Goal: Use online tool/utility: Utilize a website feature to perform a specific function

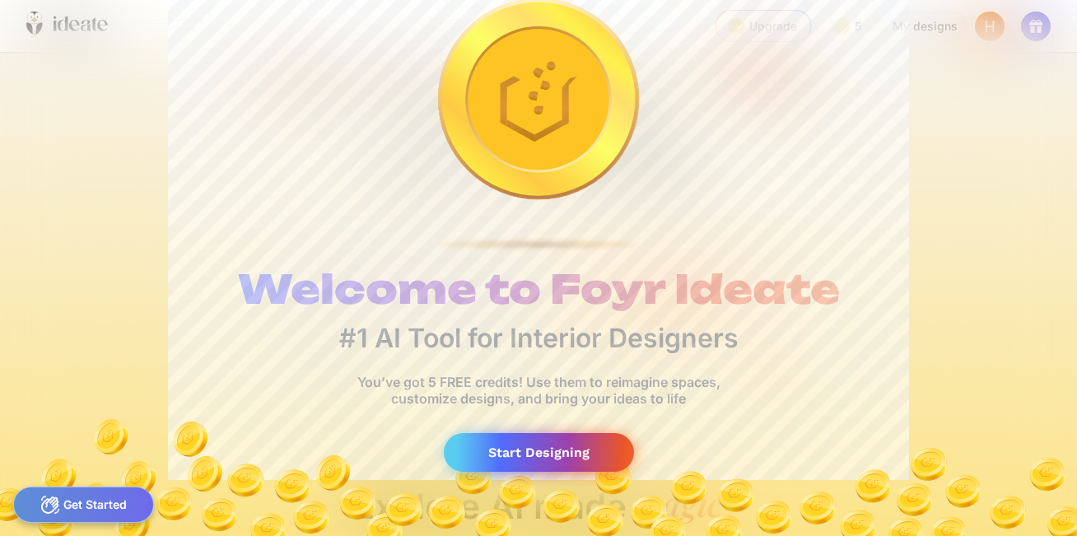
click at [546, 453] on div "Start Designing" at bounding box center [539, 452] width 190 height 39
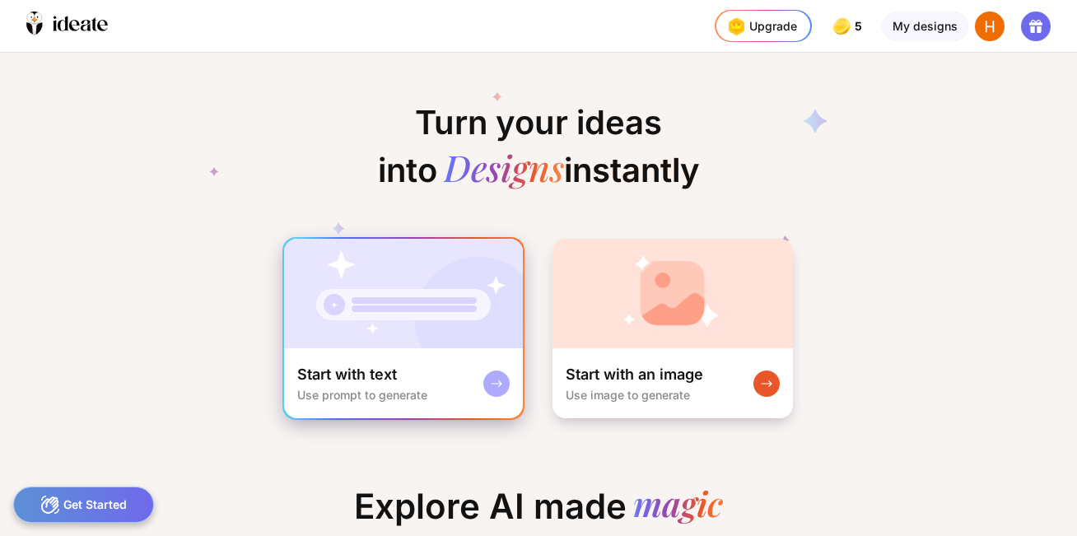
click at [369, 375] on div "Start with text" at bounding box center [347, 375] width 100 height 20
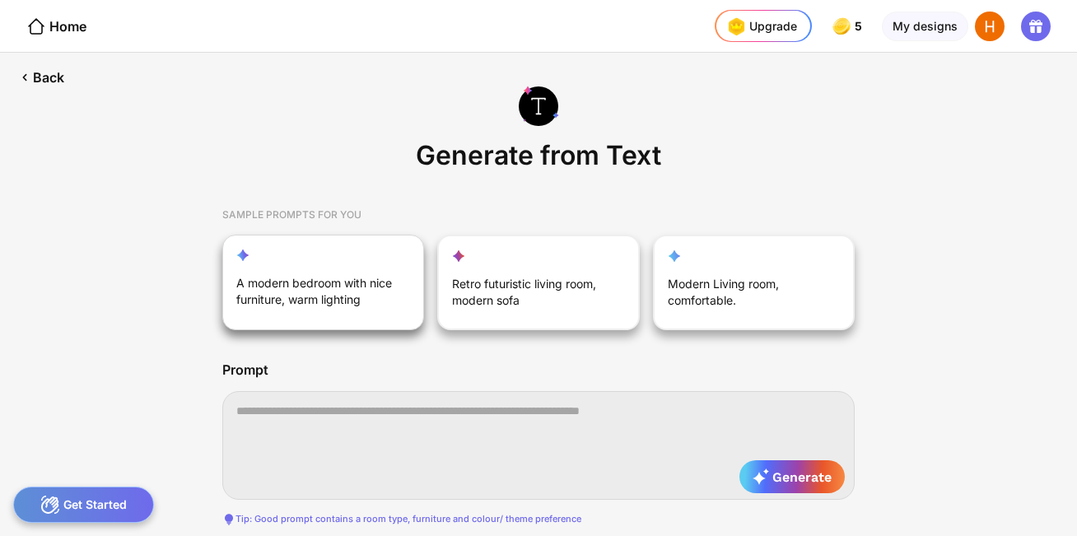
click at [326, 301] on div "A modern bedroom with nice furniture, warm lighting" at bounding box center [314, 295] width 156 height 40
type textarea "**********"
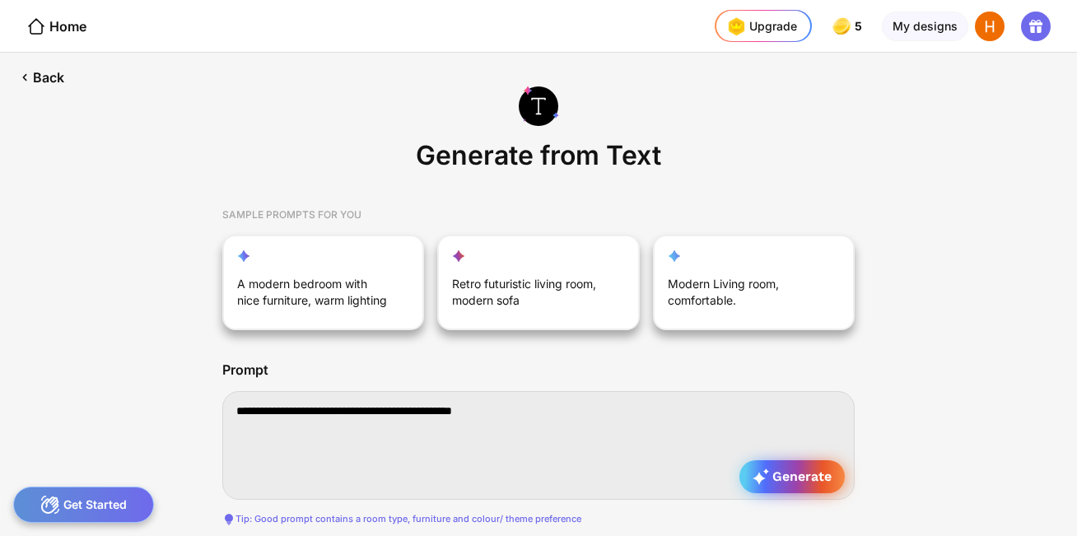
click at [779, 476] on span "Generate" at bounding box center [791, 476] width 79 height 16
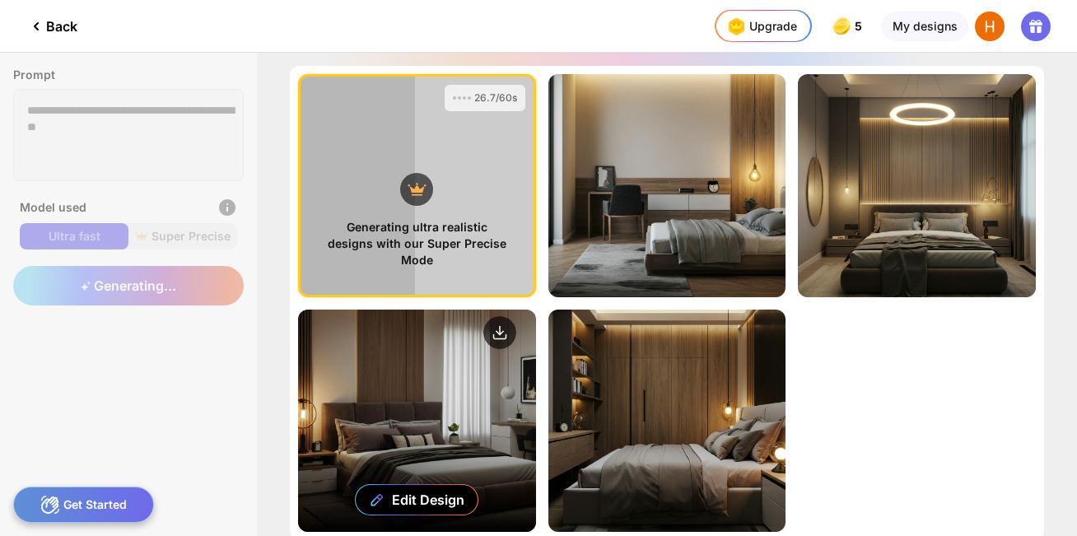
click at [441, 458] on div "Edit Design" at bounding box center [417, 420] width 238 height 223
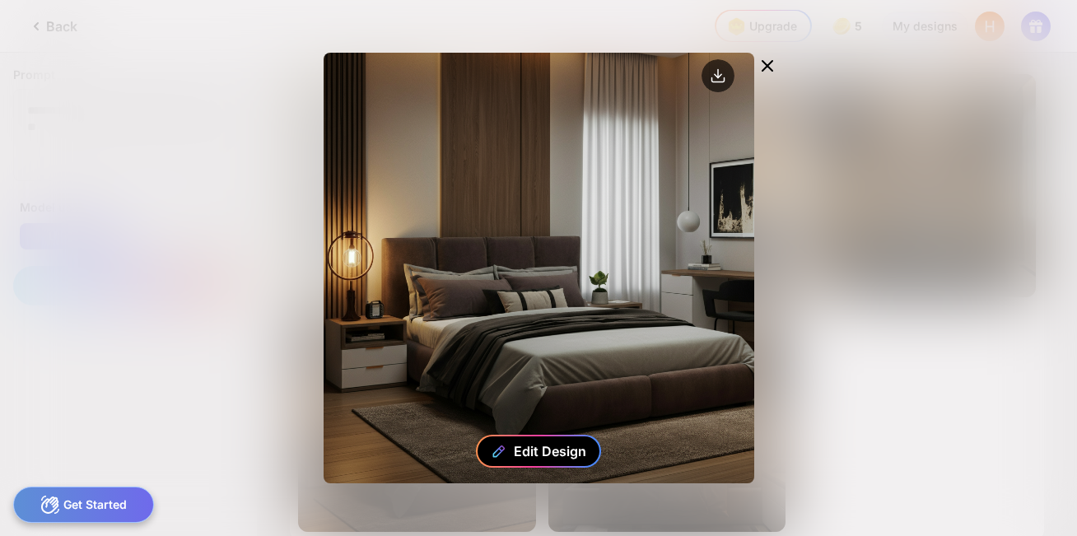
click at [542, 450] on div "Edit Design" at bounding box center [550, 451] width 72 height 16
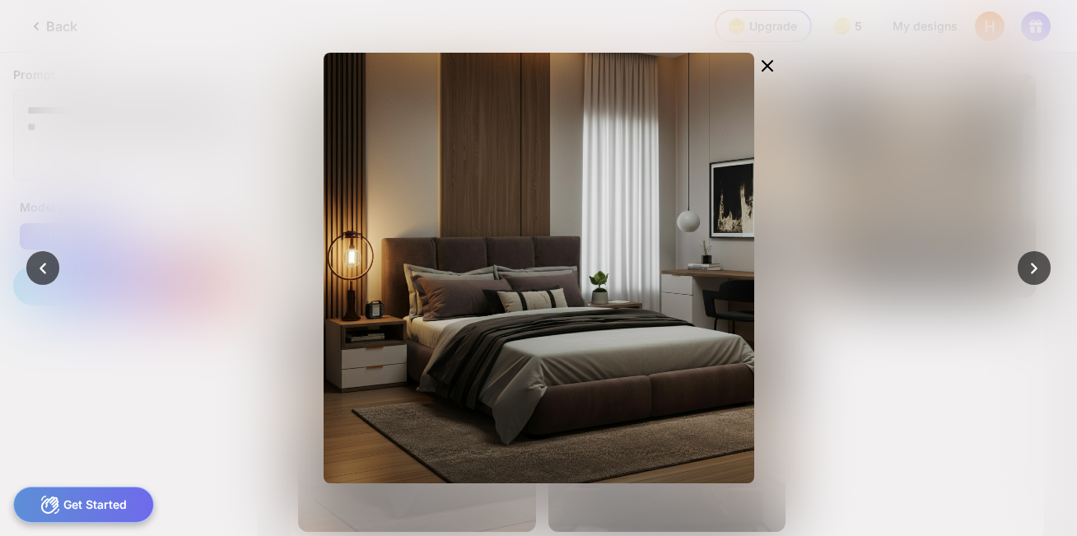
click at [97, 503] on div "Get Started" at bounding box center [83, 504] width 141 height 36
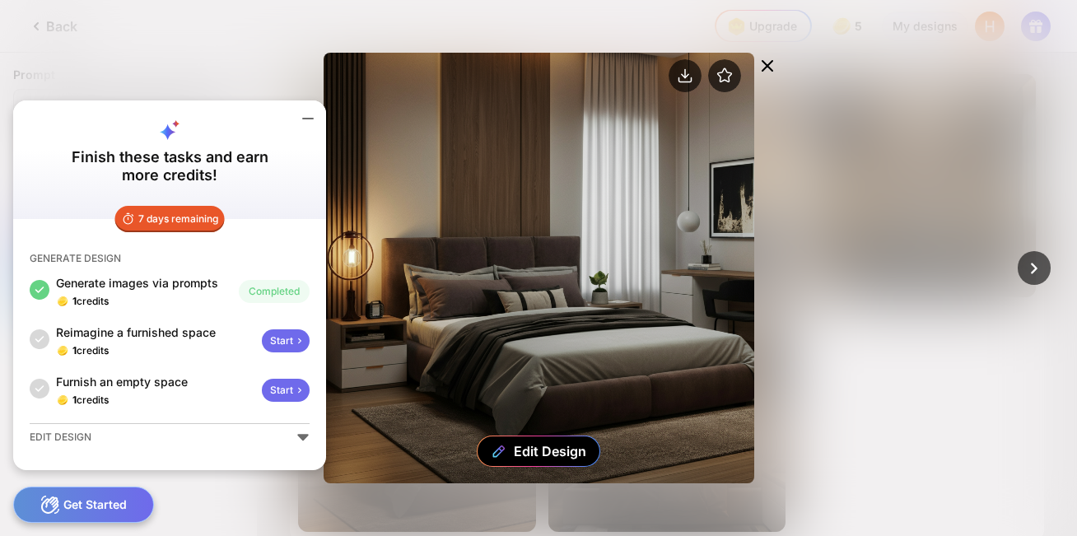
click at [356, 471] on div "Edit Design" at bounding box center [538, 268] width 430 height 430
click at [310, 118] on icon at bounding box center [308, 119] width 20 height 20
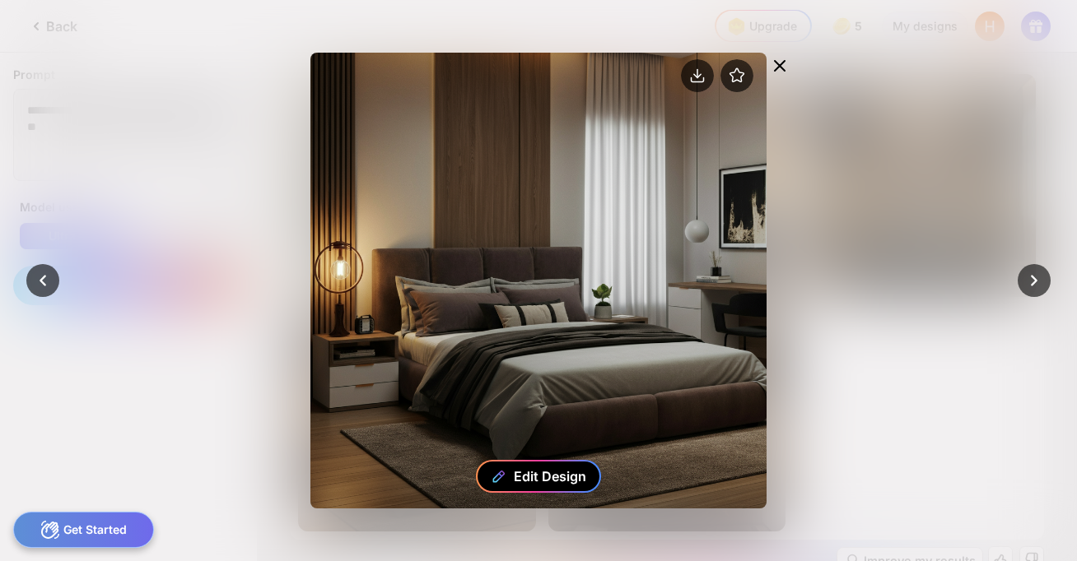
click at [501, 479] on icon at bounding box center [499, 476] width 16 height 16
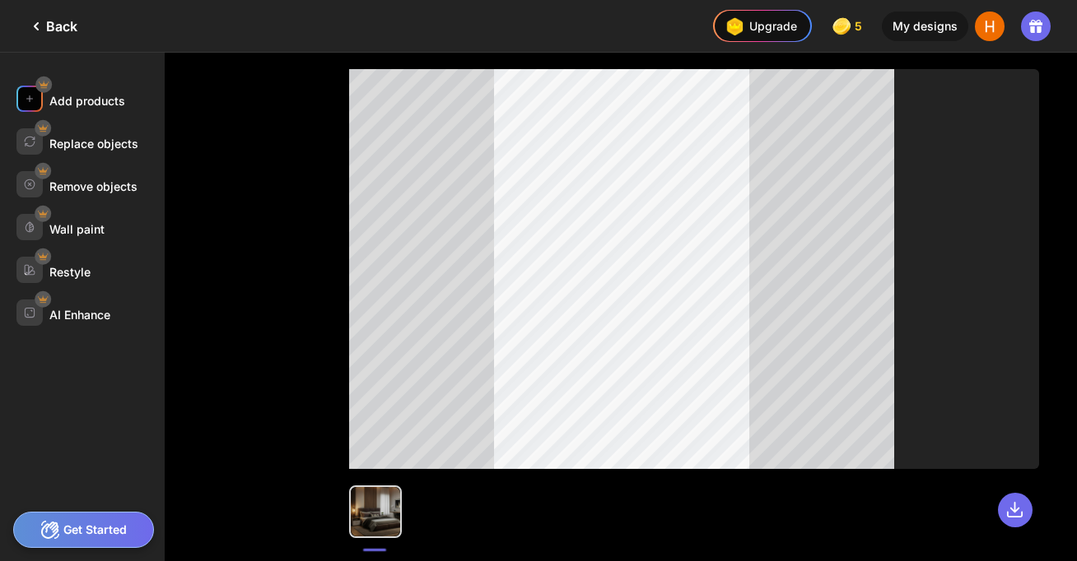
click at [93, 104] on div "Add products" at bounding box center [87, 101] width 76 height 14
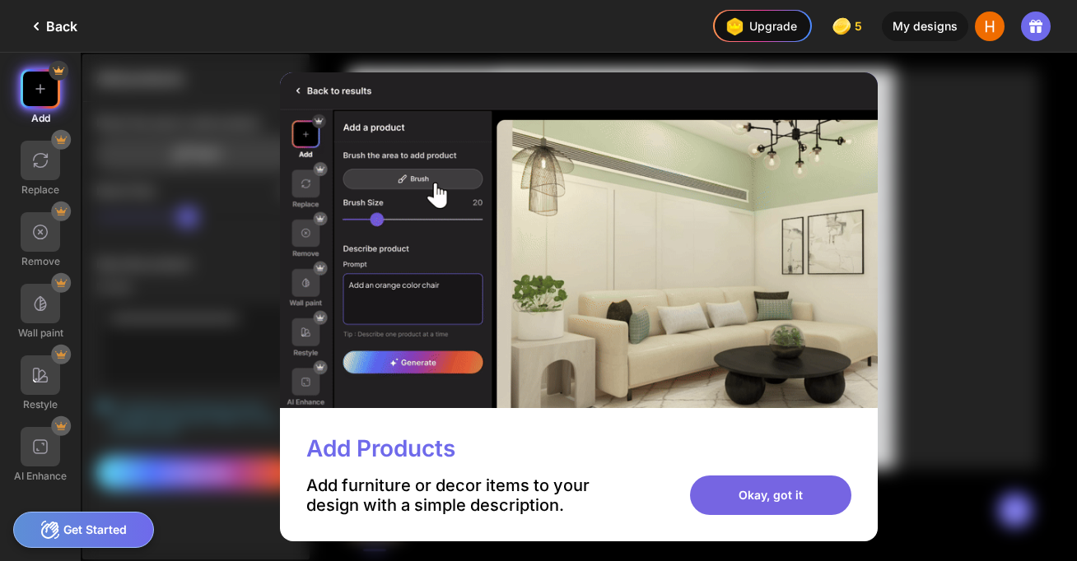
click at [800, 496] on div "Okay, got it" at bounding box center [770, 496] width 161 height 40
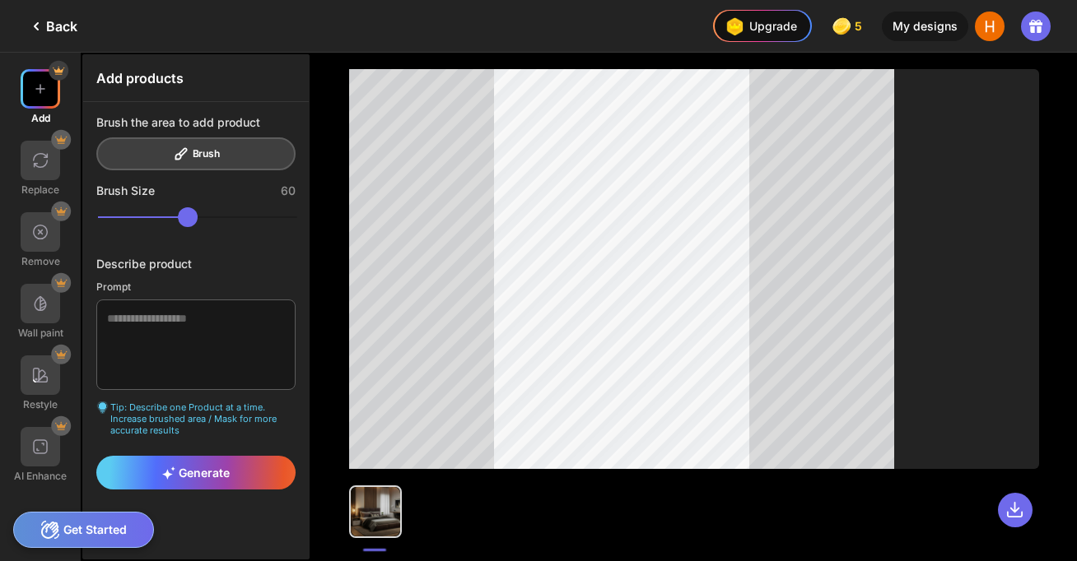
click at [177, 155] on div "Brush the area to add product Brush" at bounding box center [195, 142] width 199 height 55
drag, startPoint x: 201, startPoint y: 217, endPoint x: 214, endPoint y: 216, distance: 13.2
click at [214, 216] on input "range" at bounding box center [197, 217] width 199 height 20
click at [751, 19] on div "Upgrade" at bounding box center [759, 26] width 76 height 26
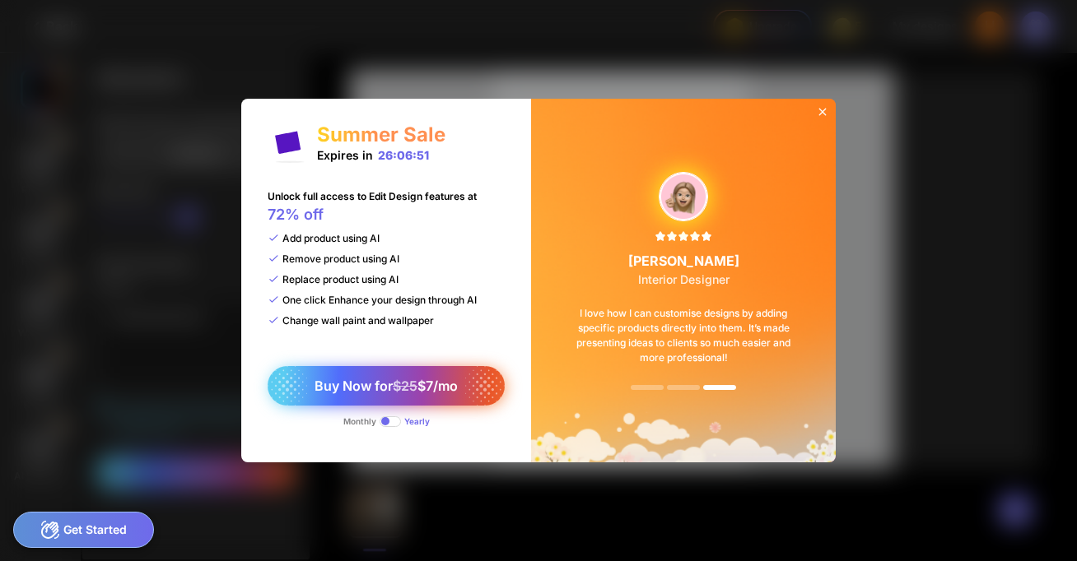
click at [410, 394] on div "Buy Now for $25 $7/mo" at bounding box center [385, 386] width 237 height 40
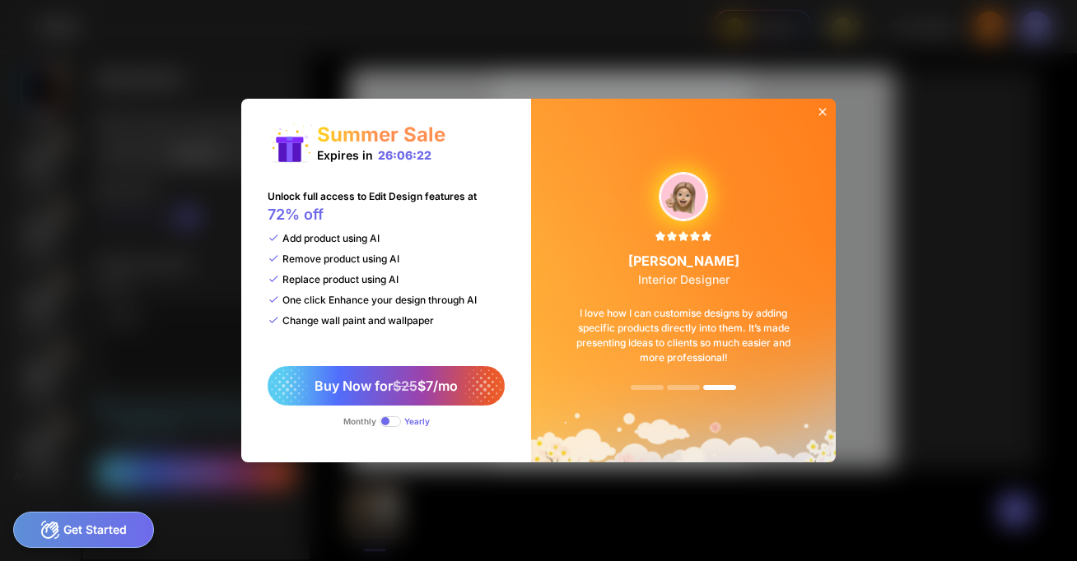
drag, startPoint x: 395, startPoint y: 423, endPoint x: 408, endPoint y: 423, distance: 13.2
click at [379, 423] on span at bounding box center [389, 421] width 21 height 11
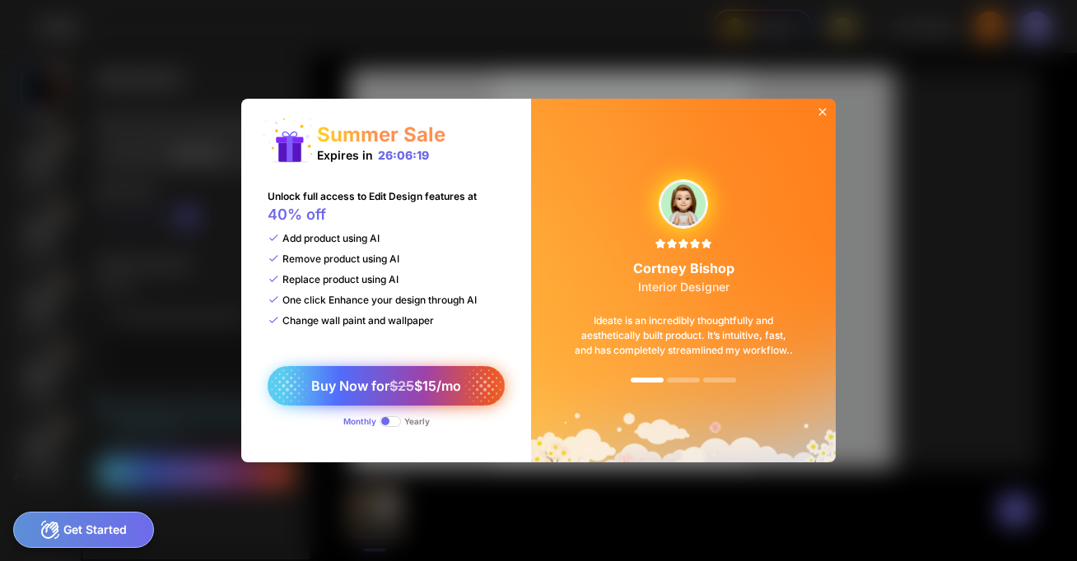
click at [355, 388] on span "Buy Now for $25 $15/mo" at bounding box center [386, 386] width 150 height 16
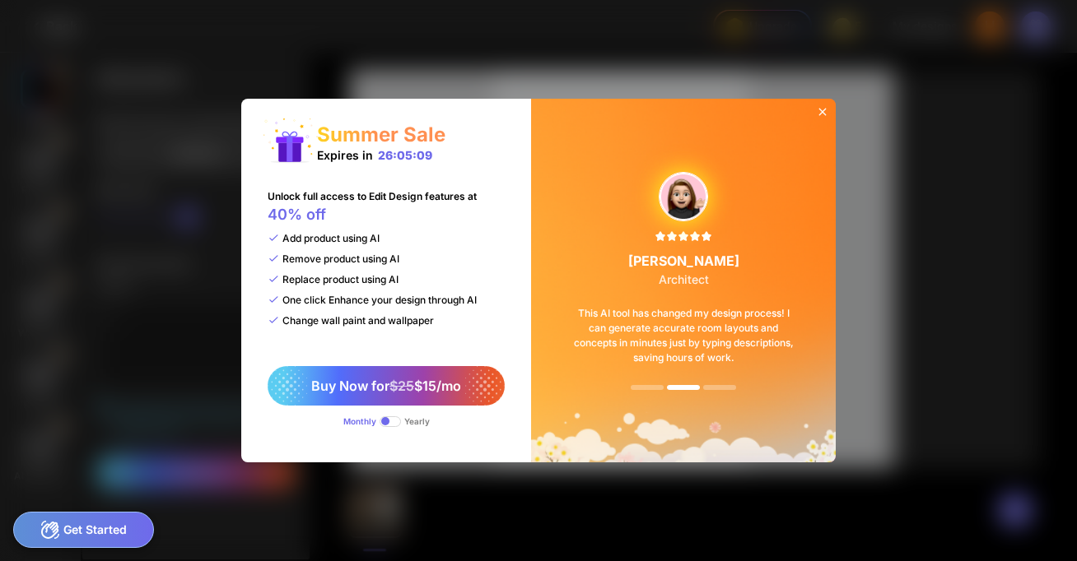
click at [817, 110] on icon at bounding box center [822, 111] width 13 height 13
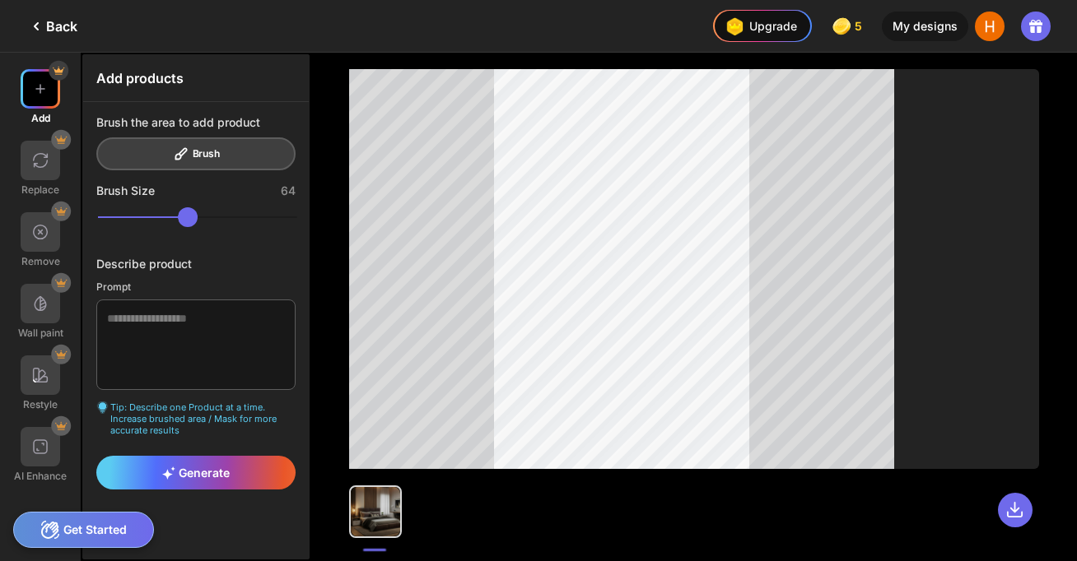
click at [207, 152] on div "Brush the area to add product Brush" at bounding box center [195, 142] width 199 height 55
drag, startPoint x: 211, startPoint y: 216, endPoint x: 179, endPoint y: 216, distance: 31.3
click at [179, 216] on input "range" at bounding box center [197, 217] width 199 height 20
type input "**"
click at [184, 216] on input "range" at bounding box center [197, 217] width 199 height 20
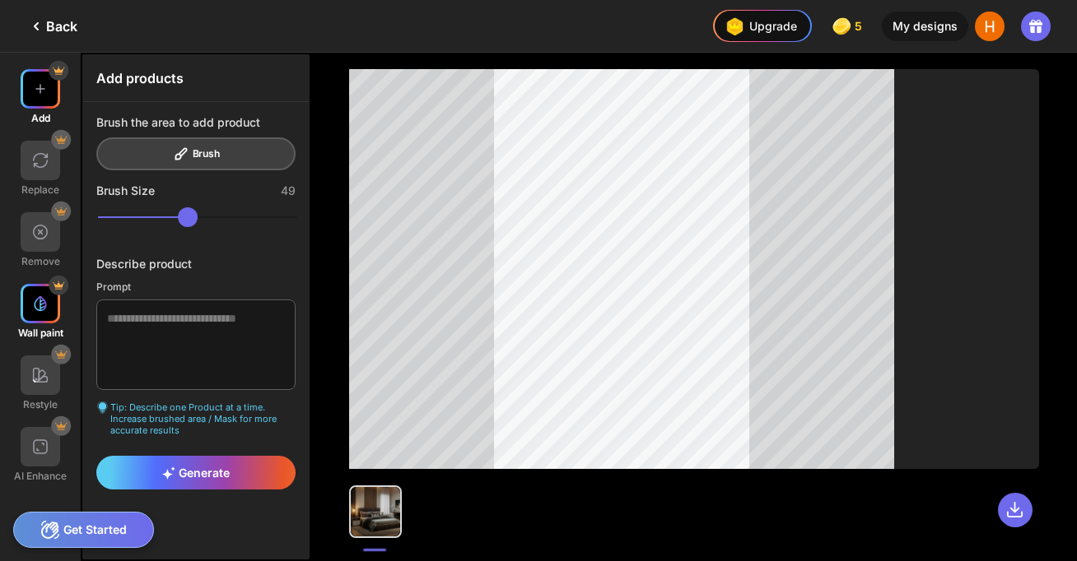
click at [43, 309] on img at bounding box center [40, 303] width 16 height 16
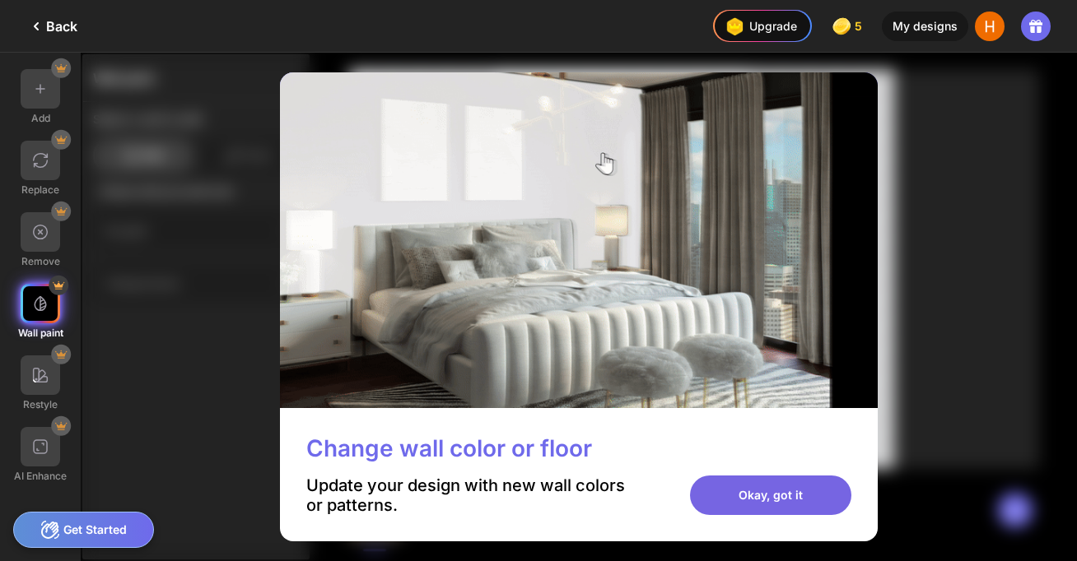
click at [737, 494] on div "Okay, got it" at bounding box center [770, 496] width 161 height 40
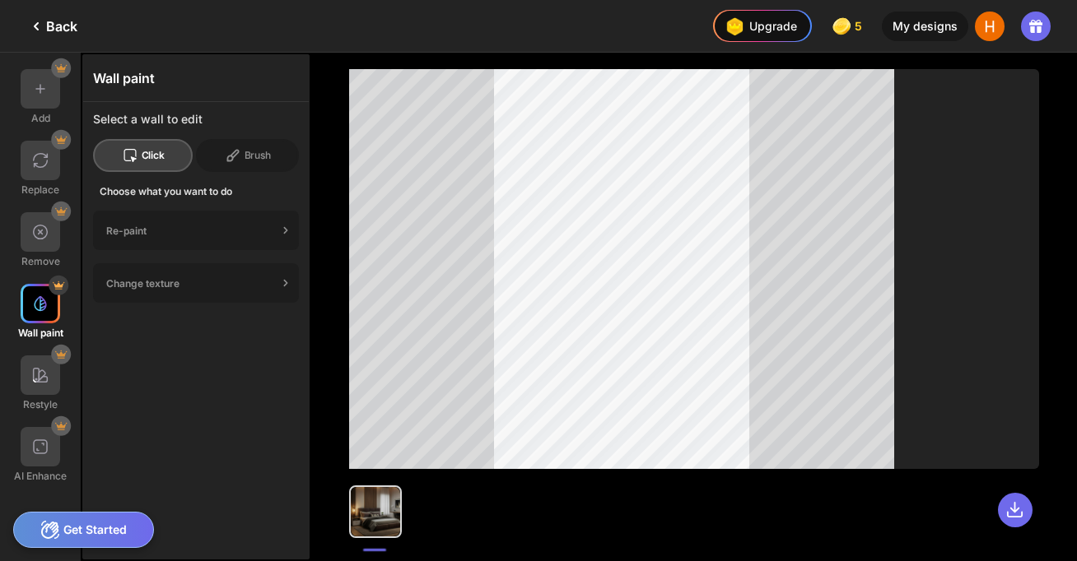
click at [40, 303] on img at bounding box center [40, 303] width 16 height 16
click at [39, 304] on img at bounding box center [40, 303] width 16 height 16
click at [288, 226] on icon at bounding box center [285, 230] width 16 height 16
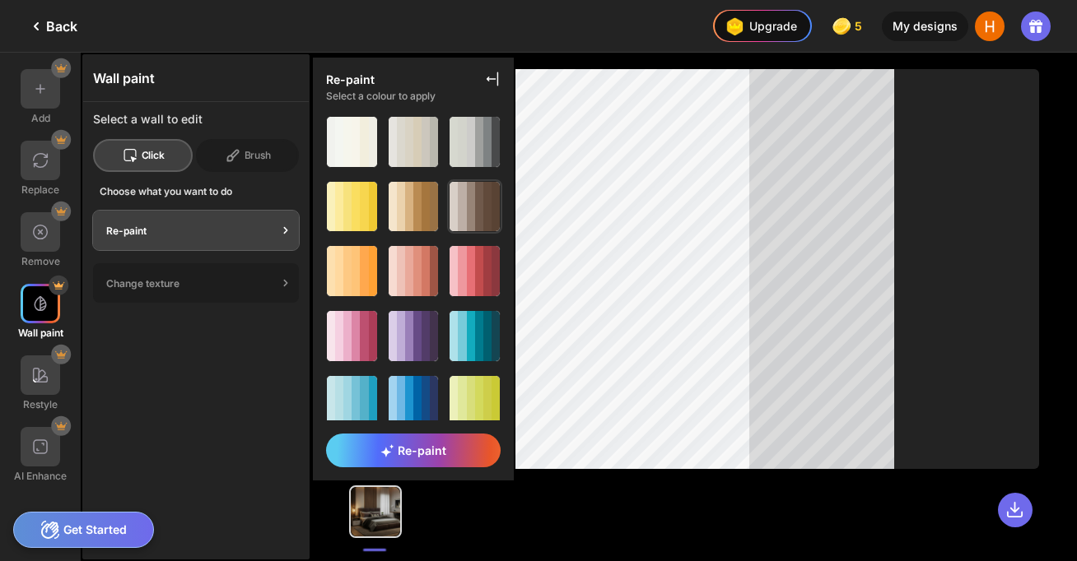
click at [459, 199] on div at bounding box center [462, 207] width 8 height 50
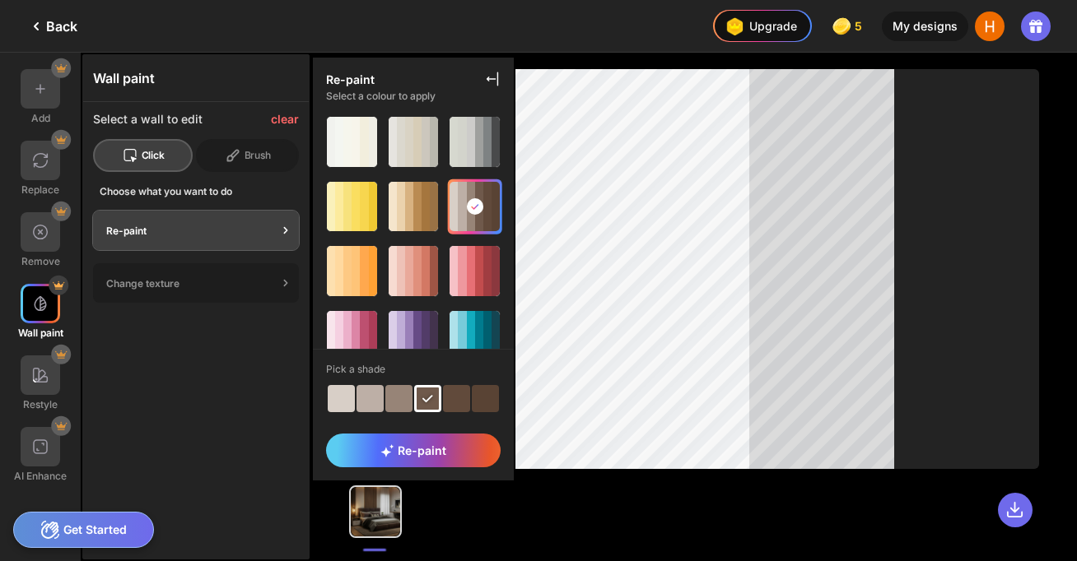
click at [342, 398] on div at bounding box center [341, 398] width 27 height 27
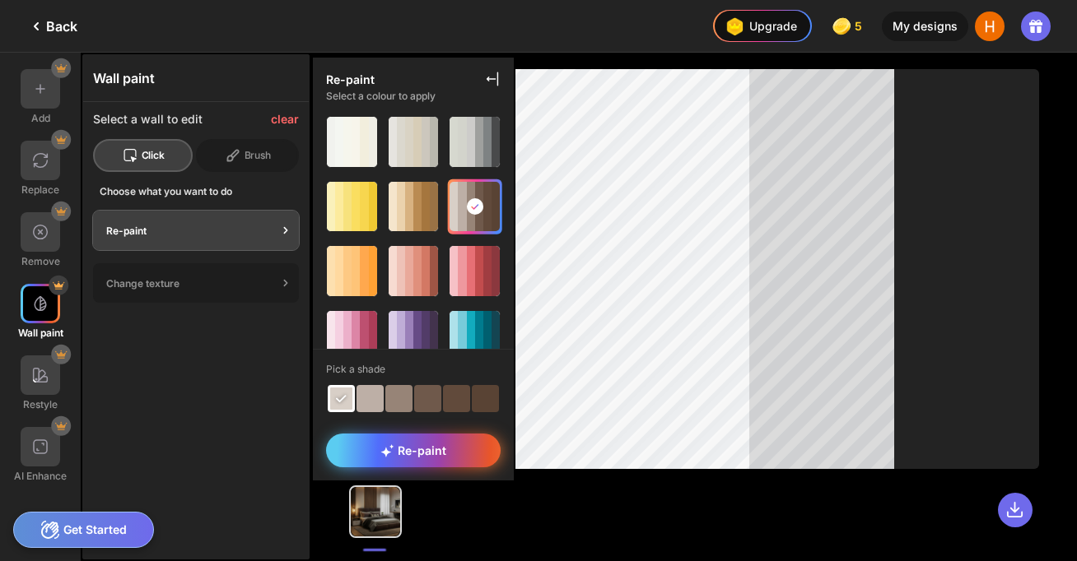
click at [437, 453] on span "Re-paint" at bounding box center [413, 451] width 66 height 14
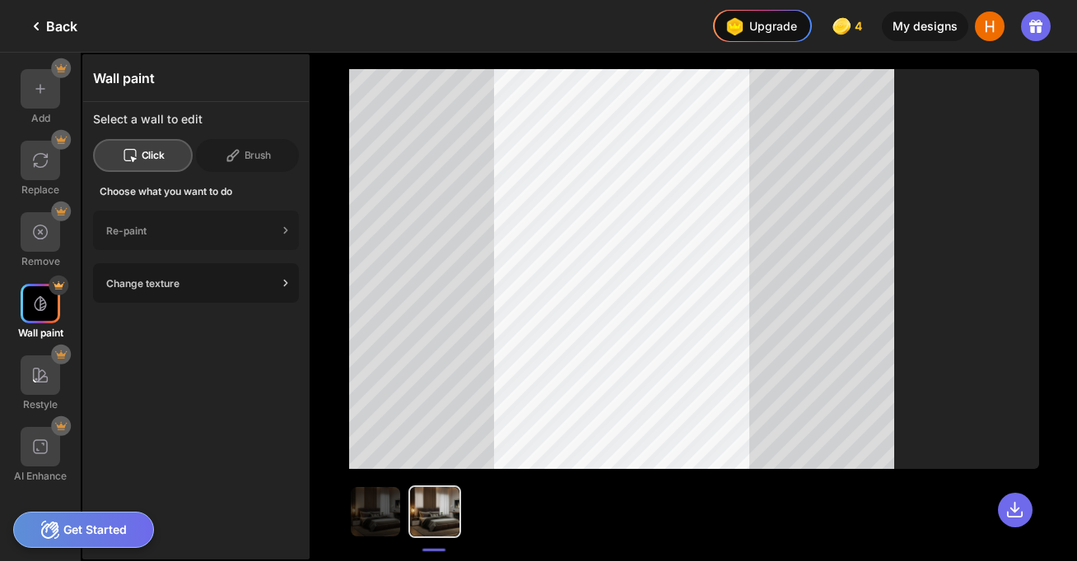
click at [280, 287] on icon at bounding box center [285, 283] width 16 height 16
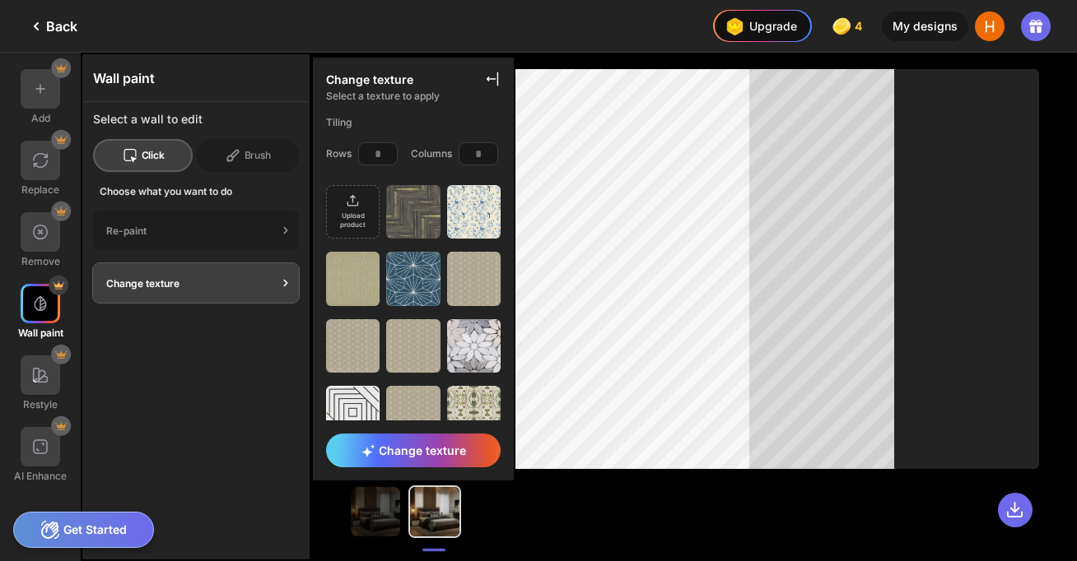
click at [494, 79] on icon at bounding box center [492, 79] width 16 height 16
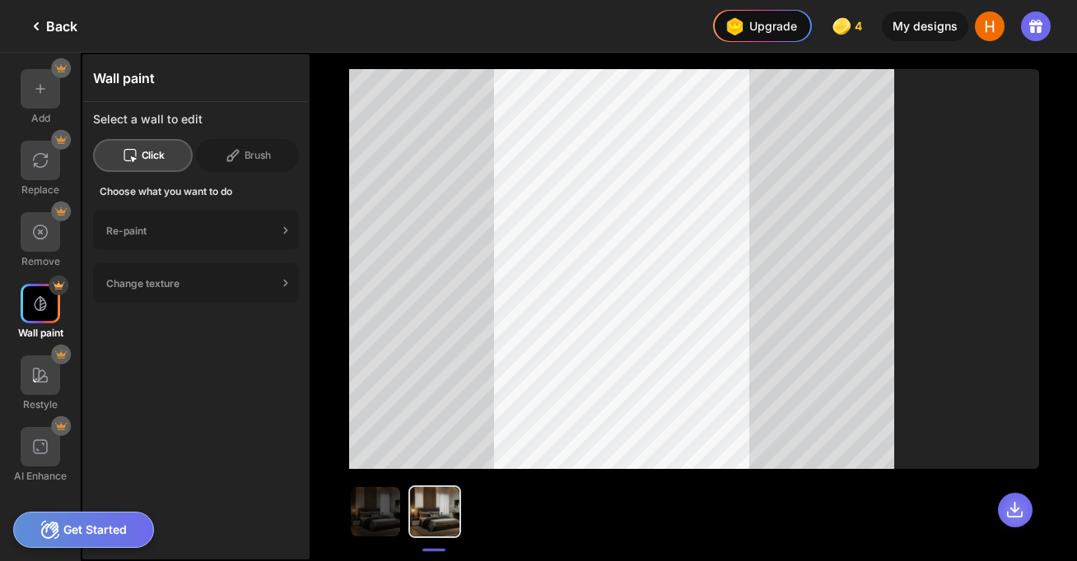
click at [1014, 505] on icon at bounding box center [1014, 510] width 14 height 14
click at [1015, 516] on icon at bounding box center [1014, 510] width 14 height 14
click at [386, 508] on img at bounding box center [375, 511] width 49 height 49
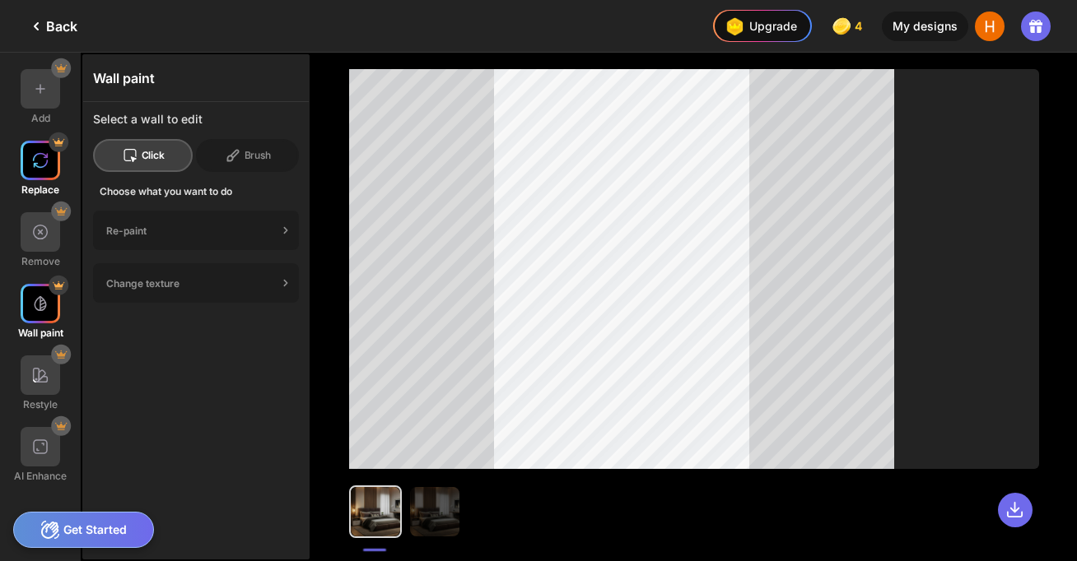
click at [42, 160] on img at bounding box center [40, 160] width 16 height 16
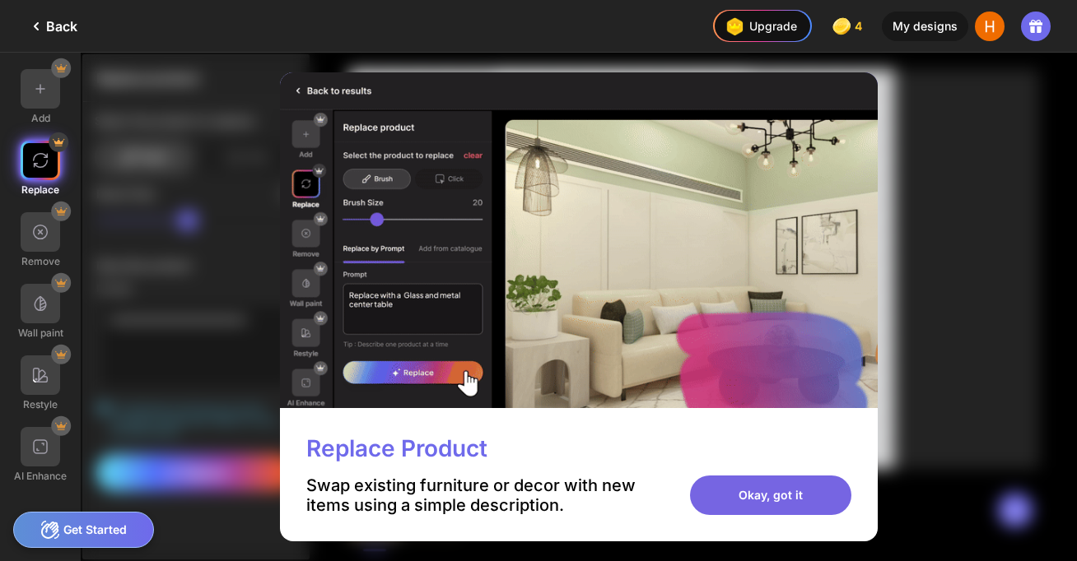
click at [757, 500] on div "Okay, got it" at bounding box center [770, 496] width 161 height 40
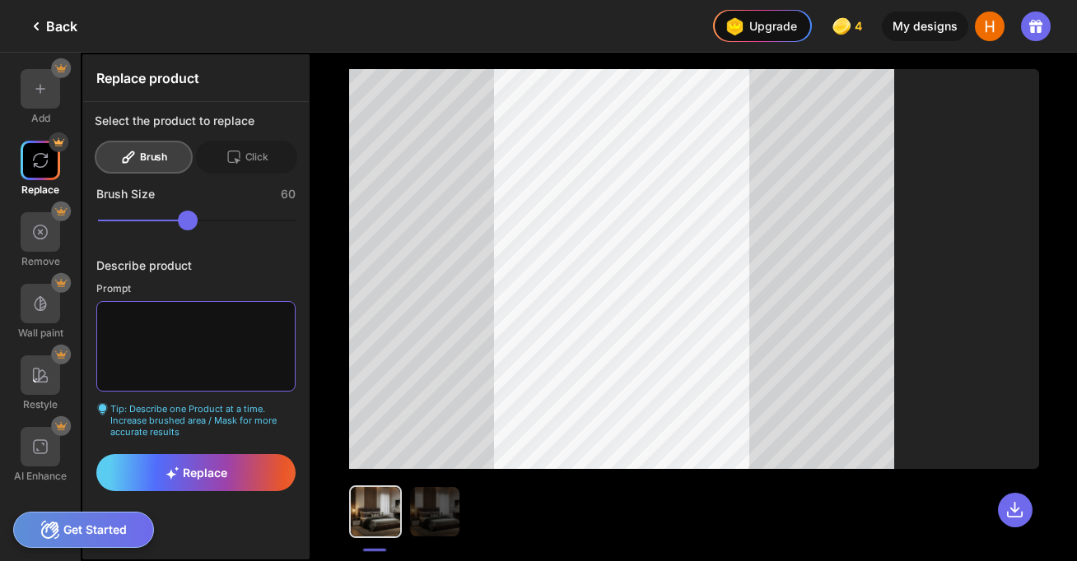
click at [178, 340] on textarea at bounding box center [195, 346] width 199 height 91
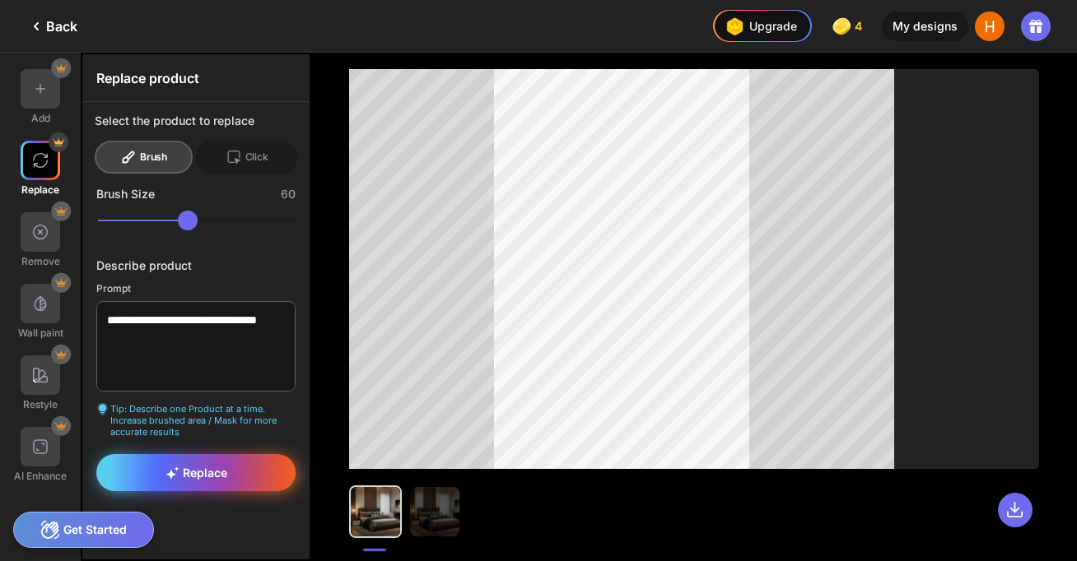
click at [210, 467] on span "Replace" at bounding box center [196, 473] width 62 height 14
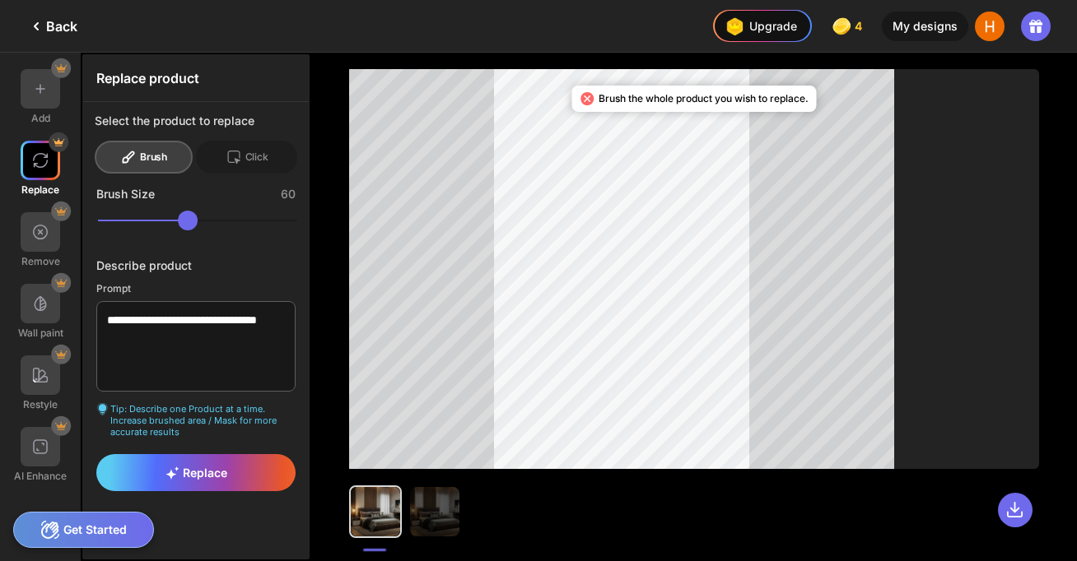
click at [144, 156] on div "Brush" at bounding box center [144, 157] width 98 height 33
click at [237, 159] on icon at bounding box center [237, 162] width 5 height 6
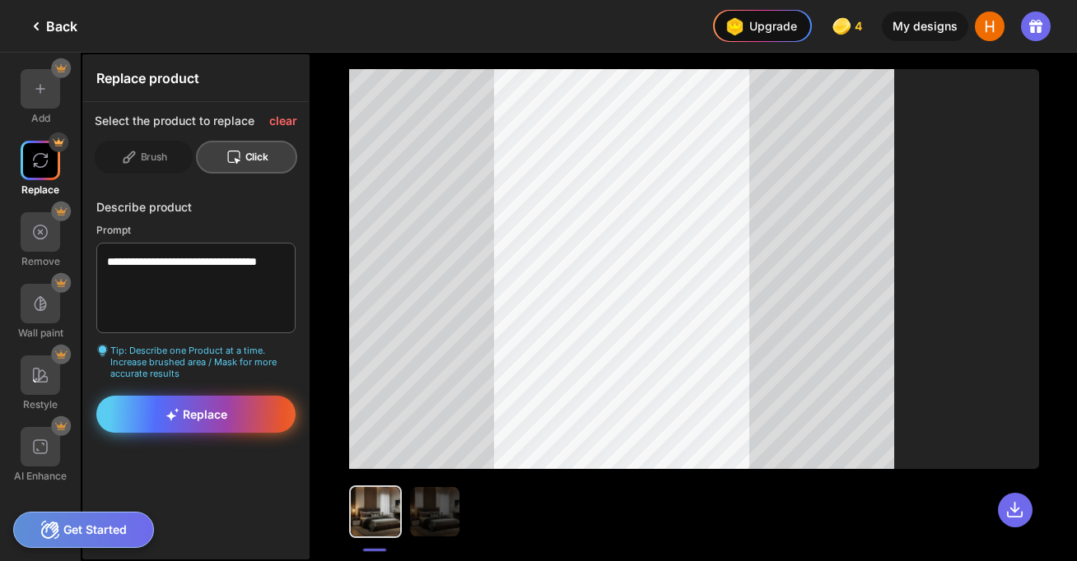
click at [178, 414] on icon at bounding box center [172, 414] width 14 height 13
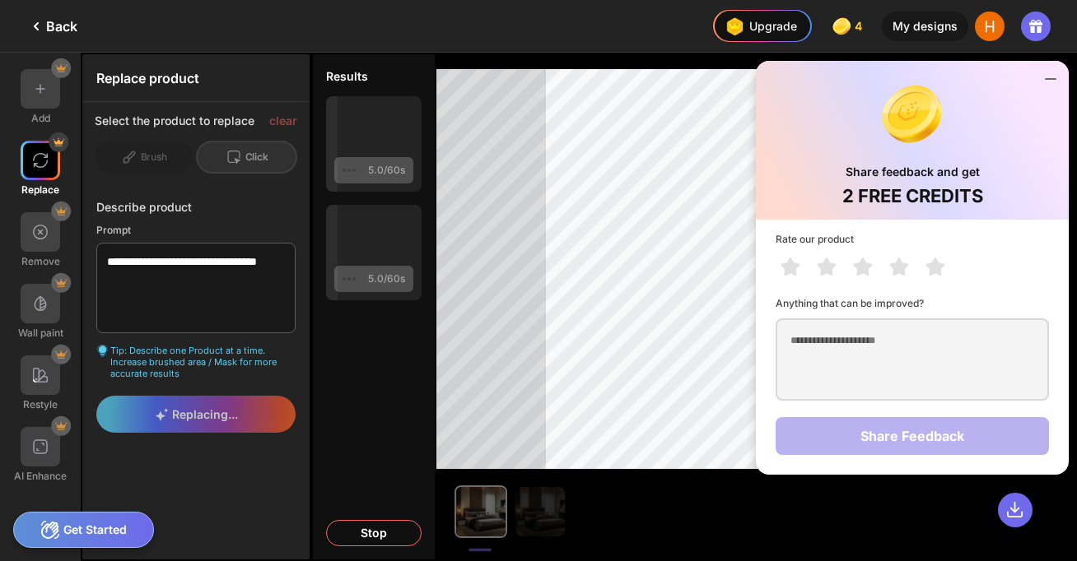
click at [1050, 75] on icon at bounding box center [1050, 79] width 20 height 20
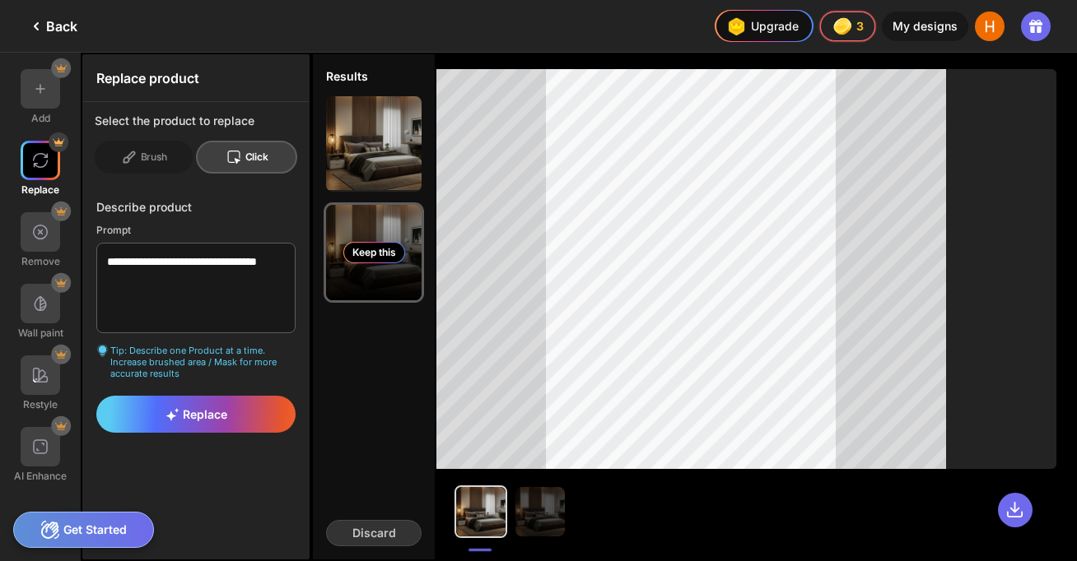
click at [383, 281] on div "Keep this" at bounding box center [373, 252] width 95 height 95
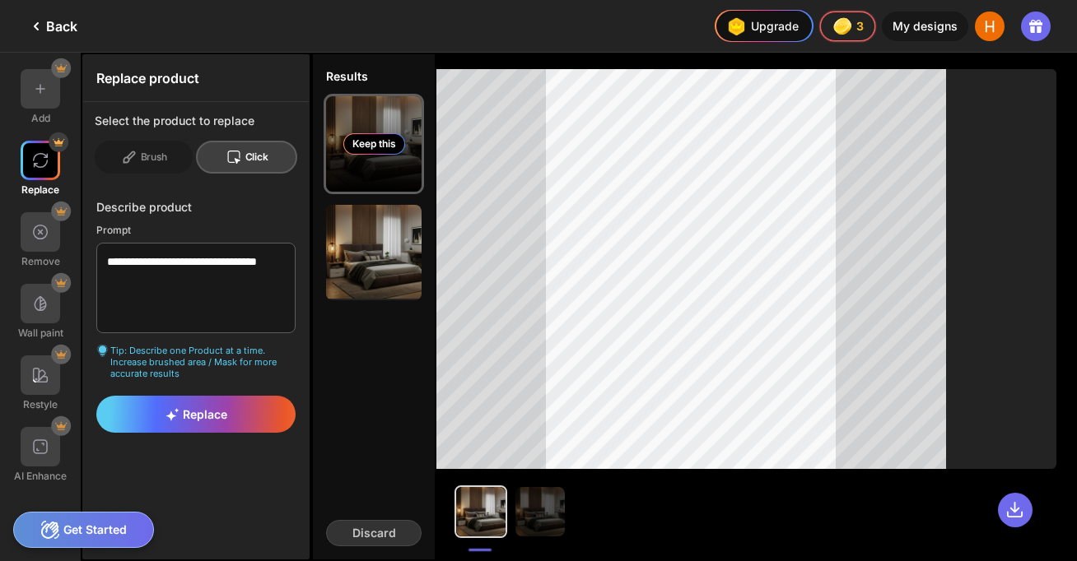
click at [350, 184] on div "Keep this" at bounding box center [373, 143] width 95 height 95
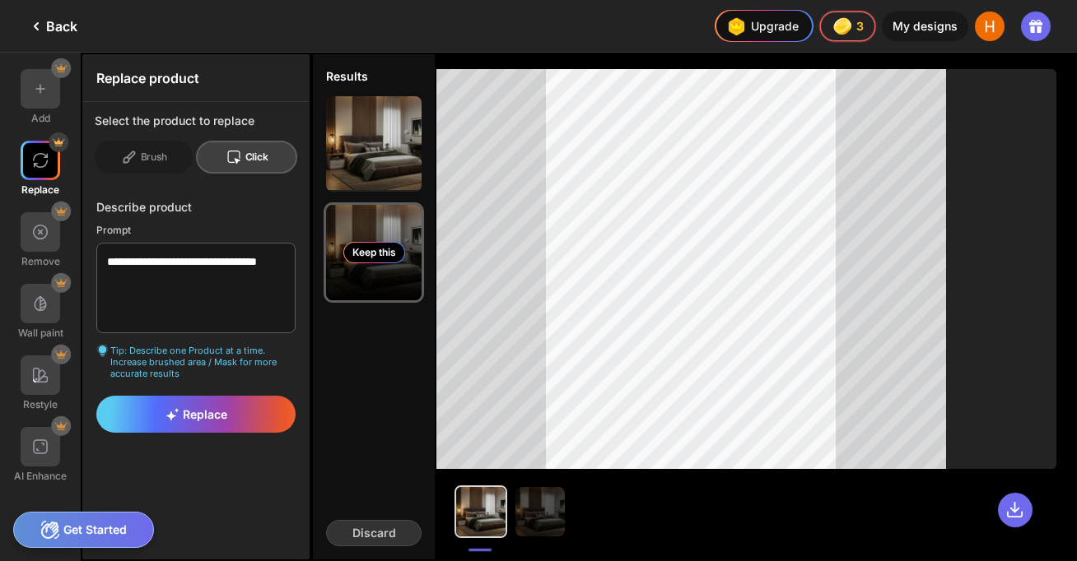
click at [373, 293] on div "Keep this" at bounding box center [373, 252] width 95 height 95
click at [482, 529] on div at bounding box center [480, 511] width 49 height 49
click at [156, 279] on textarea "**********" at bounding box center [195, 288] width 199 height 91
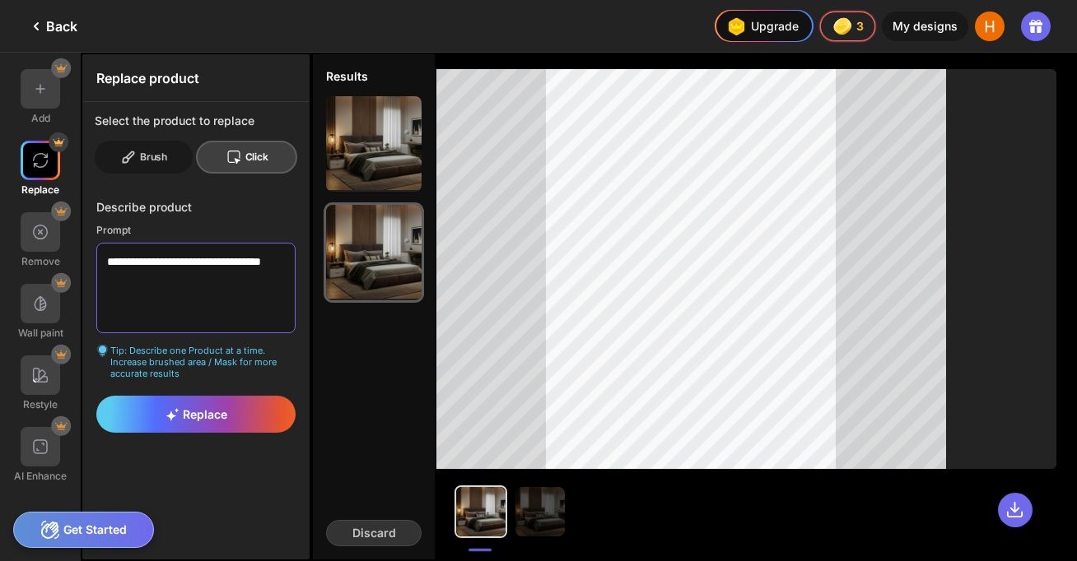
type textarea "**********"
click at [142, 155] on div "Brush" at bounding box center [144, 157] width 98 height 33
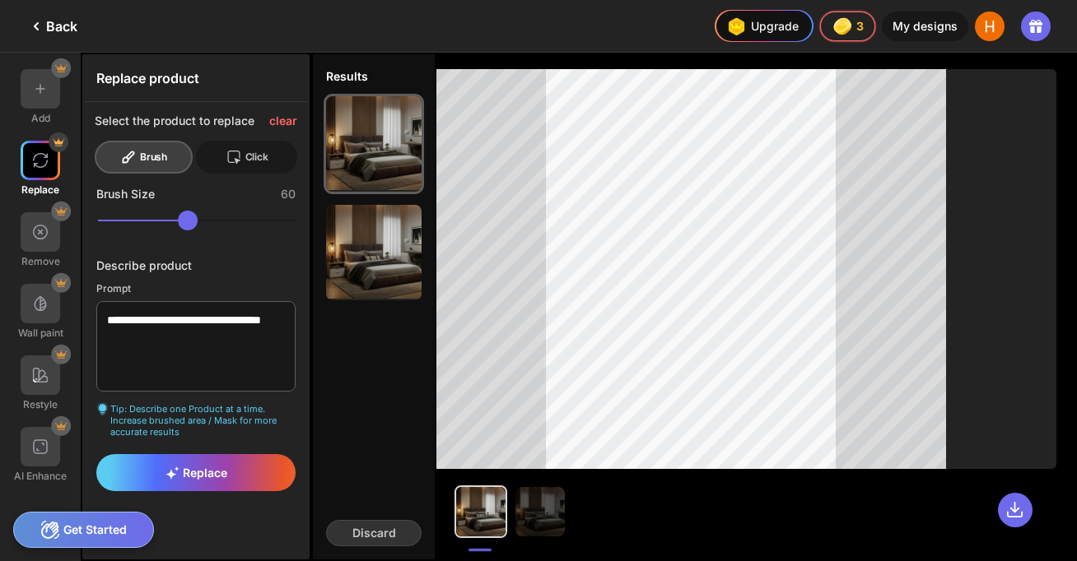
click at [244, 156] on div at bounding box center [236, 157] width 20 height 16
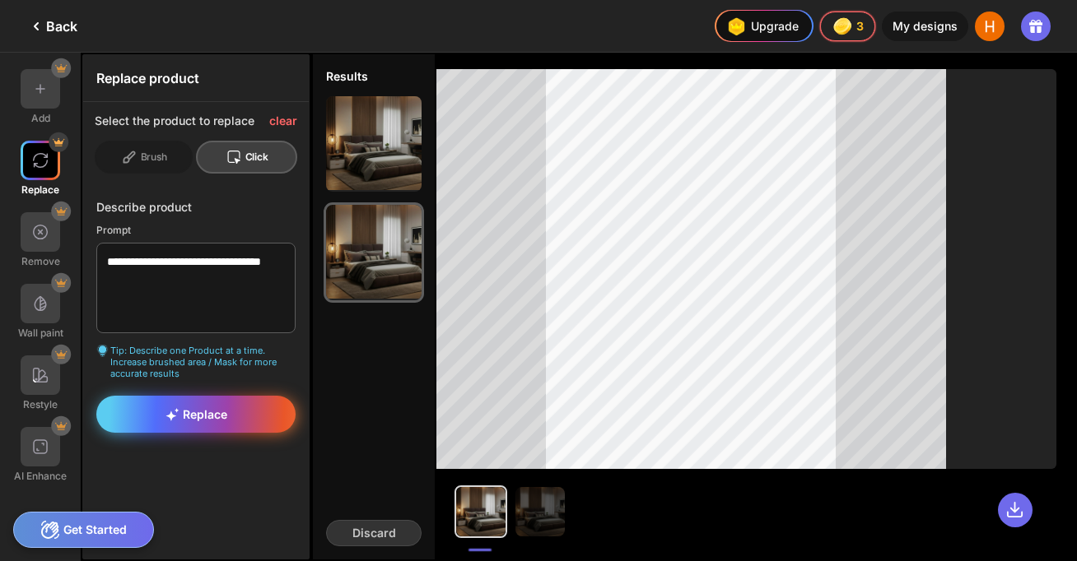
click at [199, 407] on span "Replace" at bounding box center [196, 414] width 62 height 14
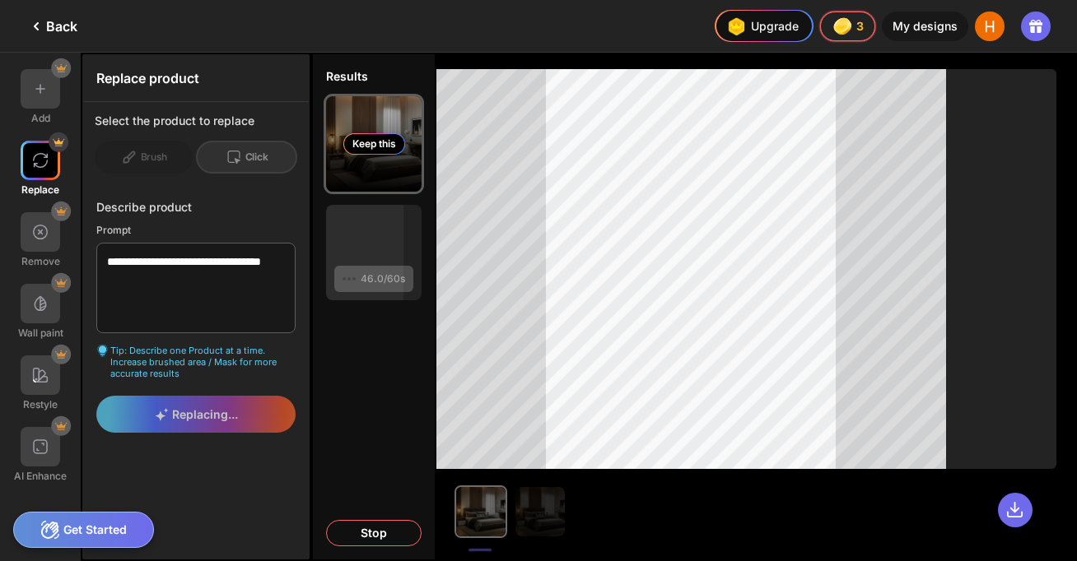
click at [385, 141] on div "Keep this" at bounding box center [374, 143] width 62 height 21
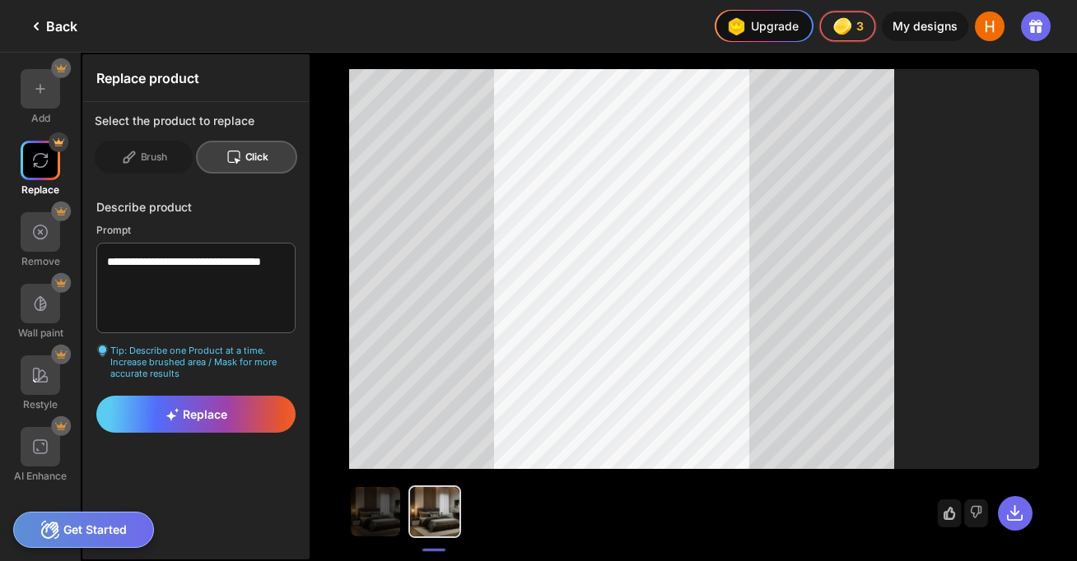
click at [946, 518] on icon at bounding box center [949, 514] width 12 height 12
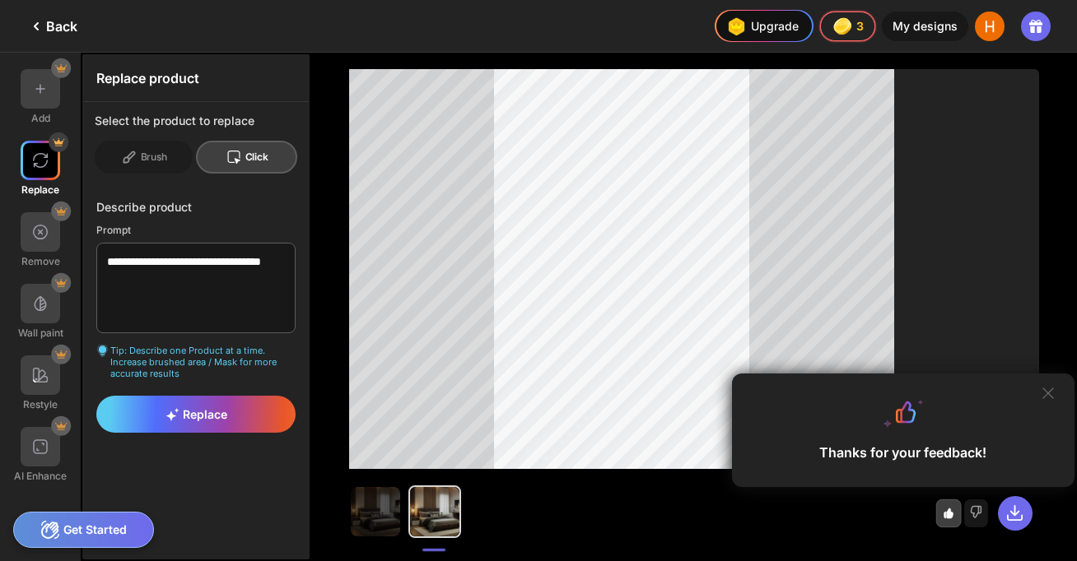
click at [1050, 396] on icon at bounding box center [1047, 393] width 13 height 13
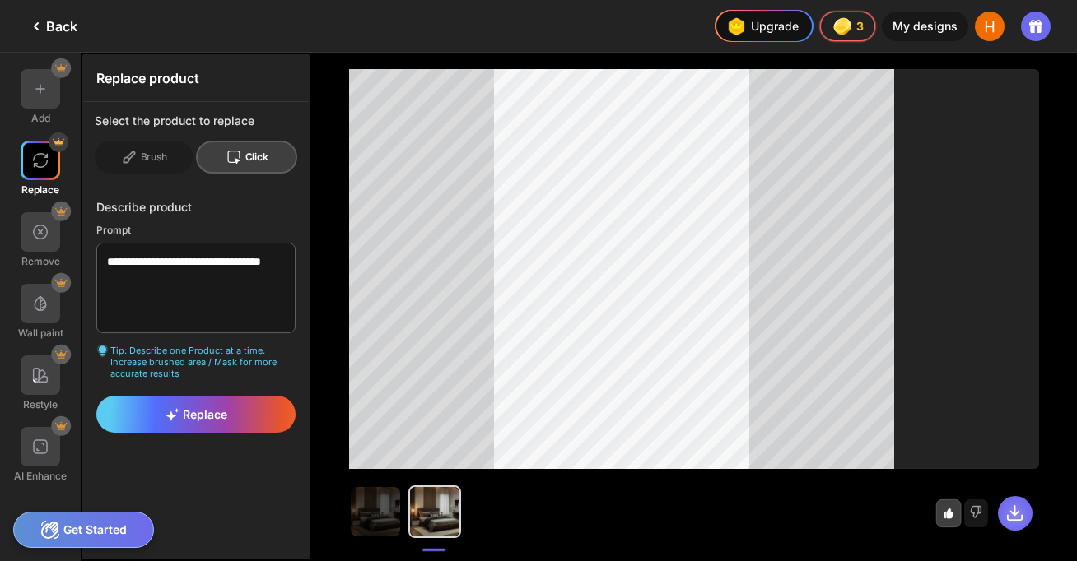
click at [1013, 509] on icon at bounding box center [1014, 513] width 19 height 19
click at [1011, 508] on icon at bounding box center [1014, 513] width 19 height 19
click at [987, 33] on img at bounding box center [989, 27] width 30 height 30
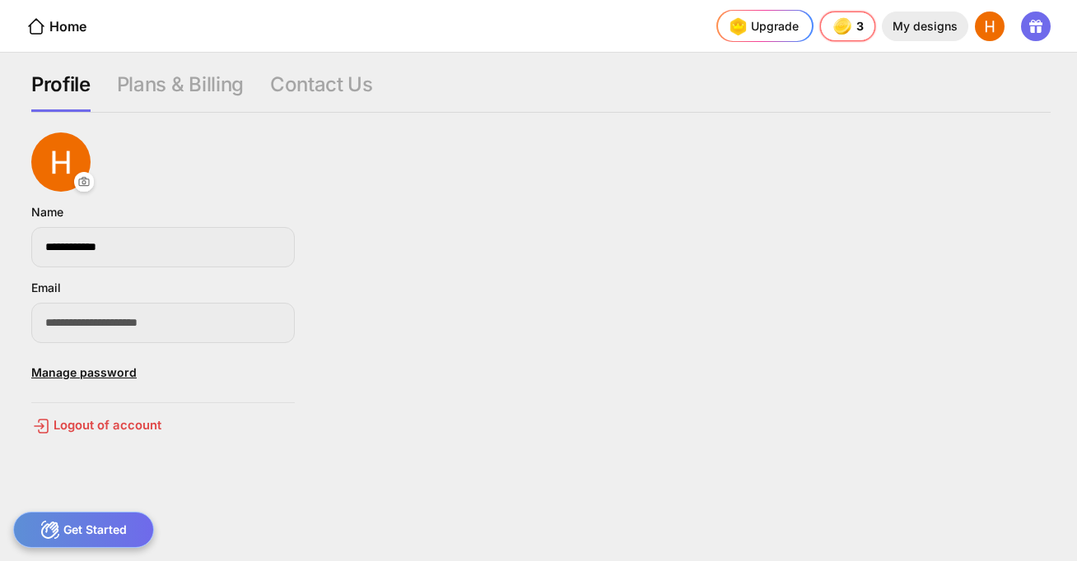
click at [904, 32] on div "My designs" at bounding box center [924, 27] width 86 height 30
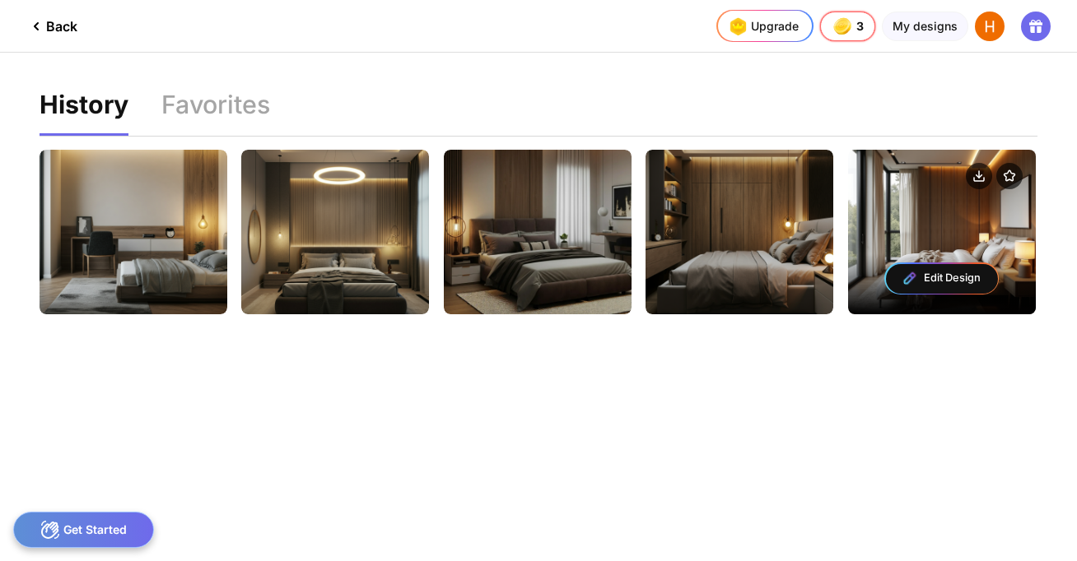
click at [942, 279] on div "Edit Design" at bounding box center [942, 279] width 112 height 30
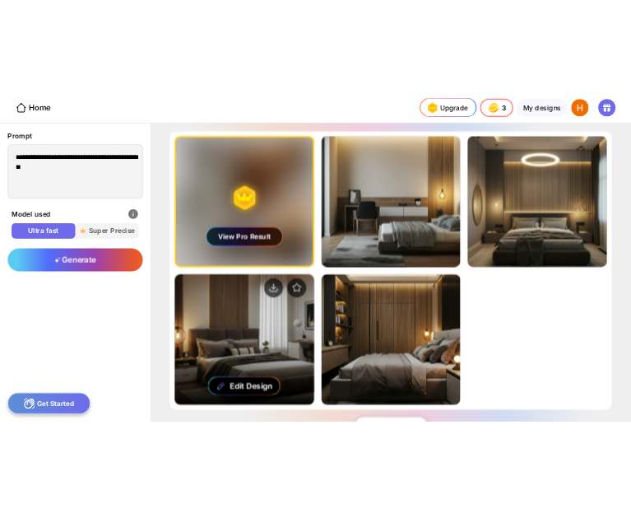
scroll to position [60, 0]
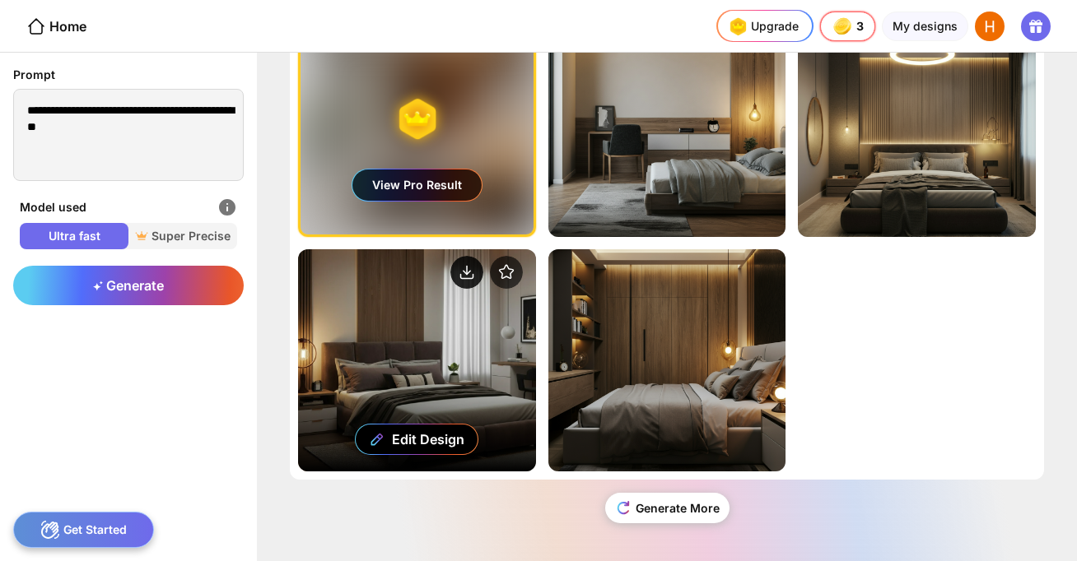
click at [459, 272] on circle at bounding box center [466, 272] width 33 height 33
click at [416, 437] on div "Edit Design" at bounding box center [428, 439] width 72 height 16
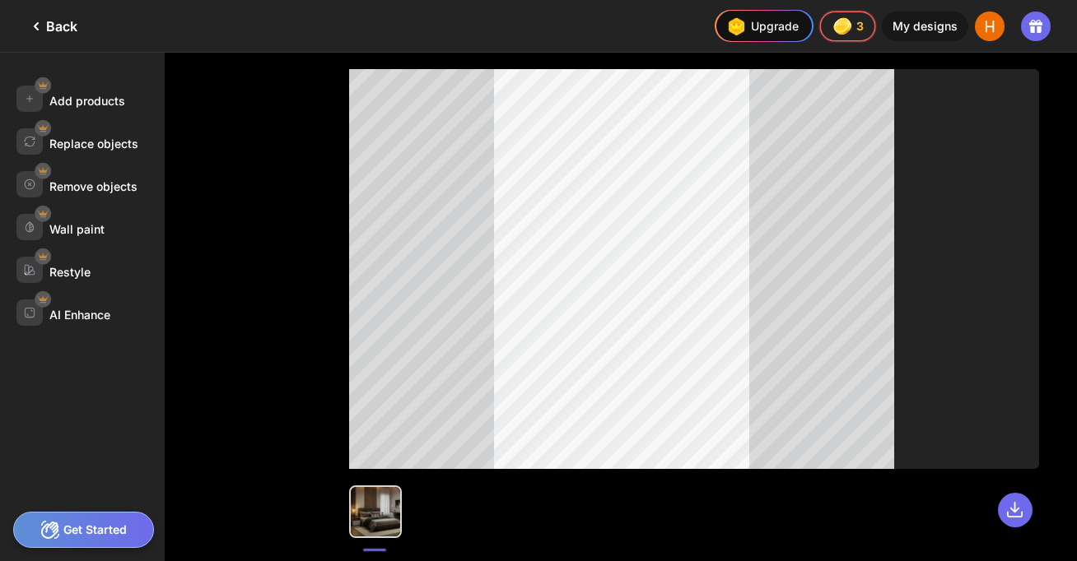
click at [1035, 30] on icon at bounding box center [1035, 26] width 20 height 20
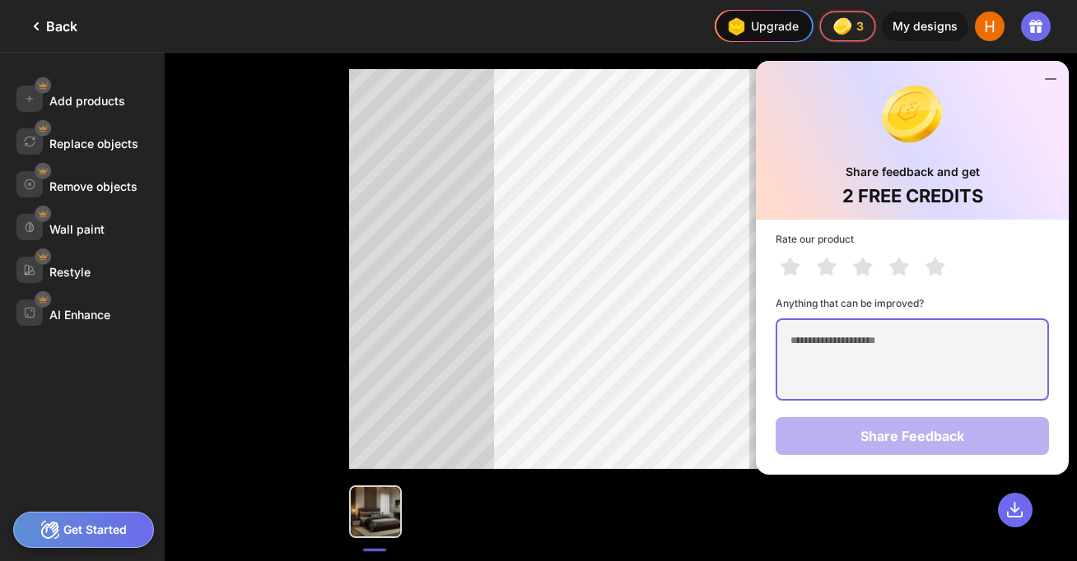
click at [817, 343] on textarea at bounding box center [911, 360] width 273 height 82
type textarea "**********"
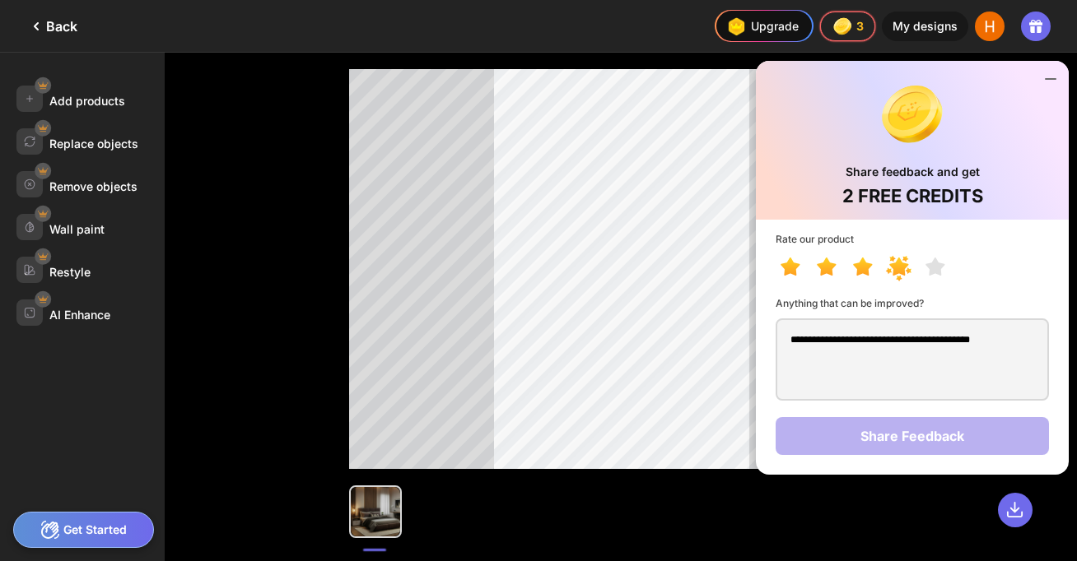
click at [891, 266] on icon at bounding box center [898, 267] width 19 height 18
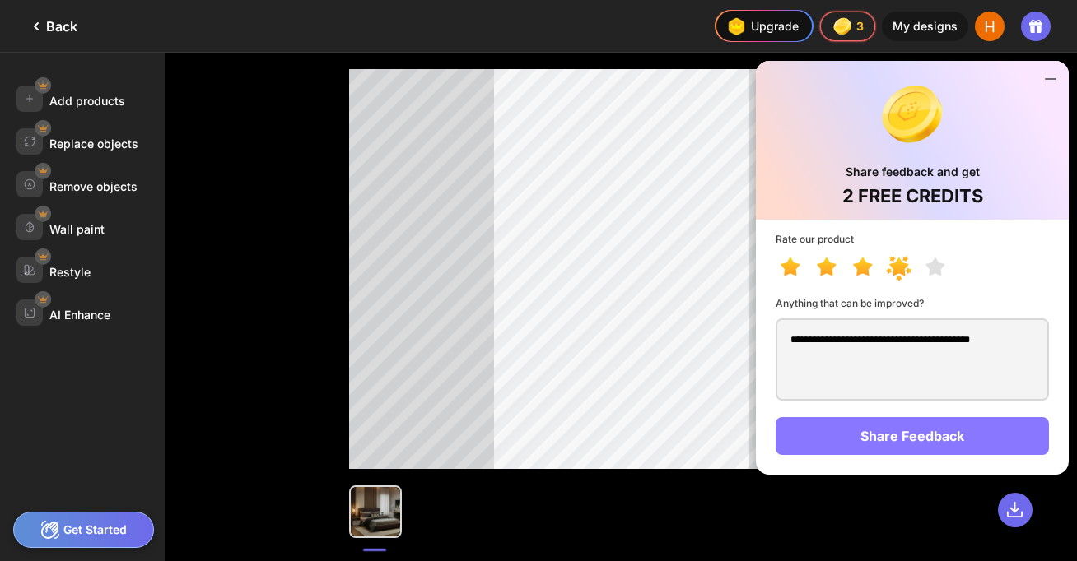
click at [935, 434] on div "Share Feedback" at bounding box center [911, 436] width 273 height 38
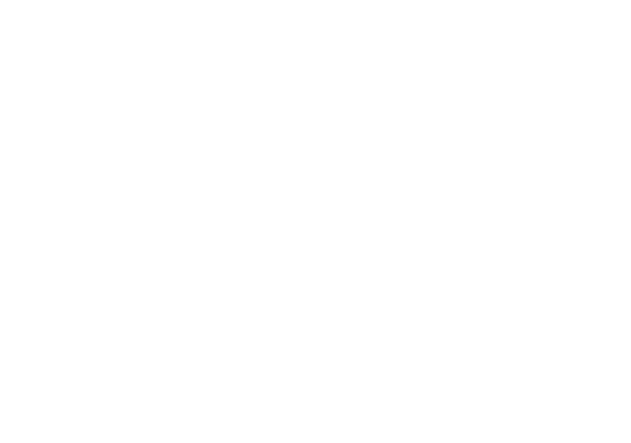
click at [169, 333] on div "Back Upgrade 5 5 5 5 credits left Upgrade My designs Add products Replace objec…" at bounding box center [315, 221] width 631 height 443
